Goal: Information Seeking & Learning: Learn about a topic

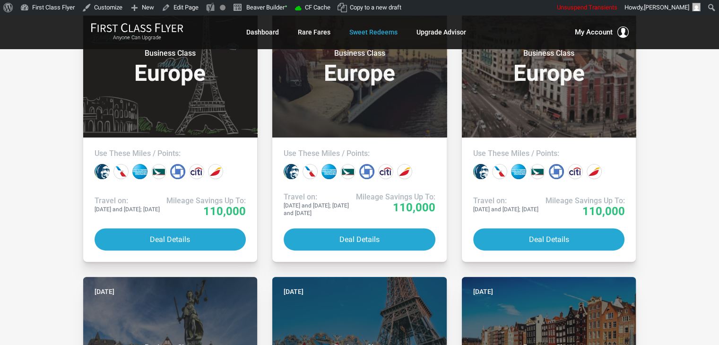
scroll to position [302, 0]
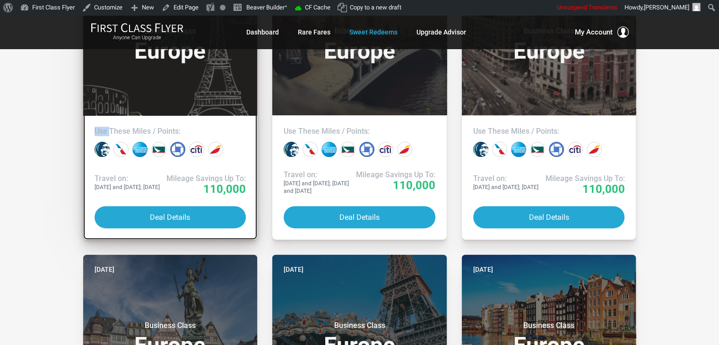
click at [245, 114] on header "[DATE] Business Class Europe" at bounding box center [170, 37] width 175 height 155
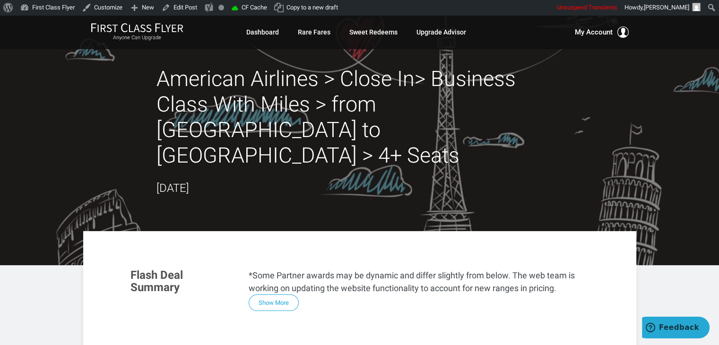
drag, startPoint x: 0, startPoint y: 0, endPoint x: 0, endPoint y: 114, distance: 114.0
click at [0, 114] on header "American Airlines > Close In> Business Class With Miles > from [GEOGRAPHIC_DATA…" at bounding box center [359, 140] width 719 height 250
